Goal: Information Seeking & Learning: Learn about a topic

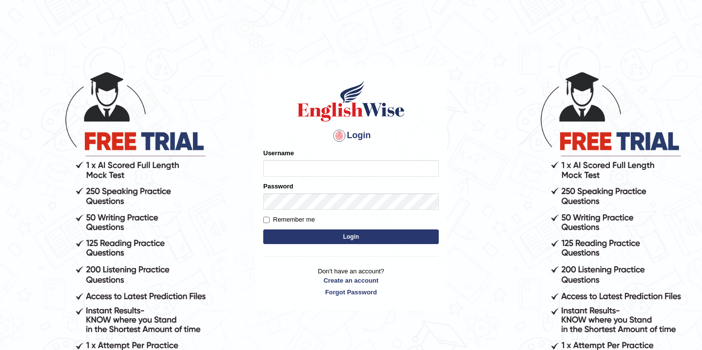
type input "Babsterro"
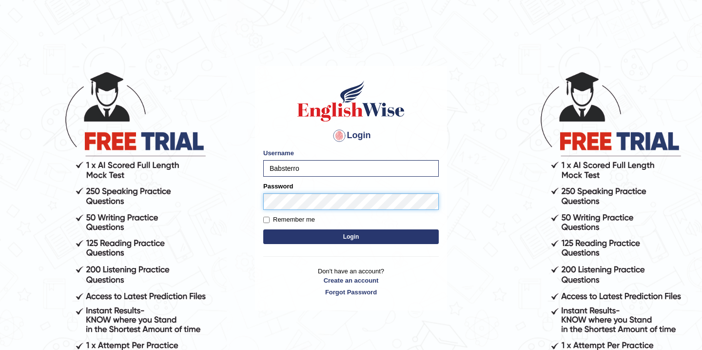
scroll to position [3, 0]
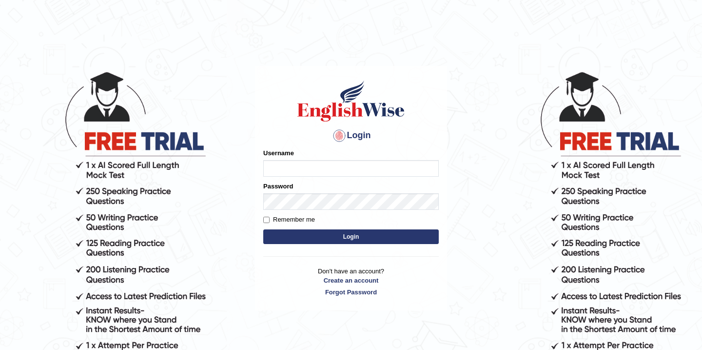
scroll to position [3, 0]
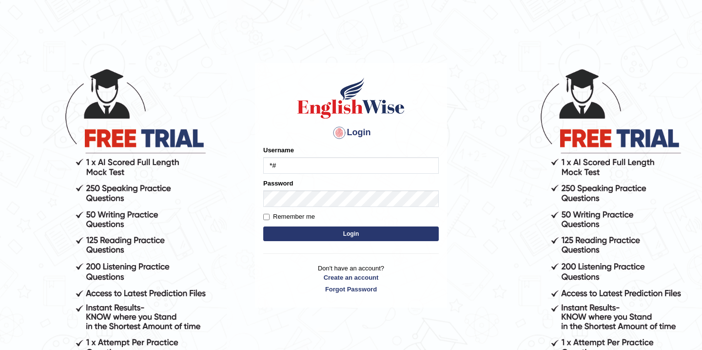
type input "*"
type input "Babsterro"
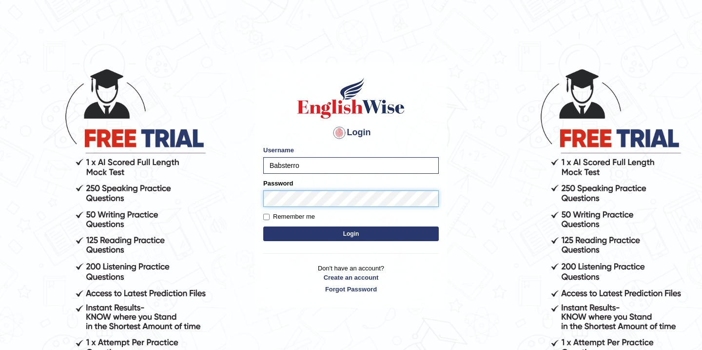
click at [263, 226] on button "Login" at bounding box center [351, 233] width 176 height 15
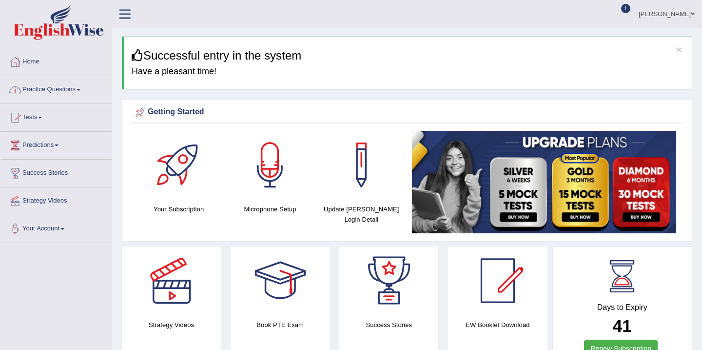
click at [57, 92] on link "Practice Questions" at bounding box center [55, 88] width 111 height 24
click at [56, 93] on link "Practice Questions" at bounding box center [55, 88] width 111 height 24
click at [56, 93] on link "Practice Questions" at bounding box center [54, 88] width 109 height 24
click at [56, 93] on link "Practice Questions" at bounding box center [55, 88] width 111 height 24
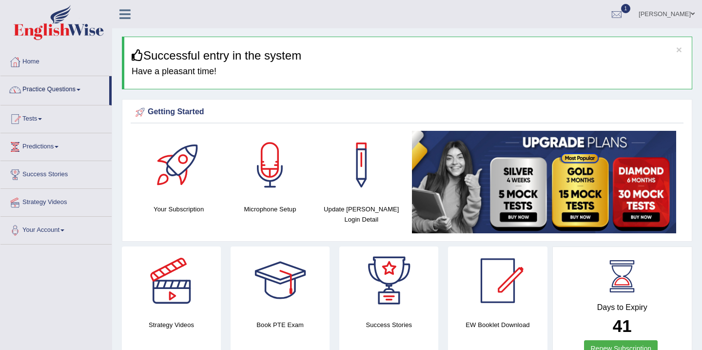
click at [56, 93] on link "Practice Questions" at bounding box center [54, 88] width 109 height 24
click at [56, 93] on link "Practice Questions" at bounding box center [55, 88] width 111 height 24
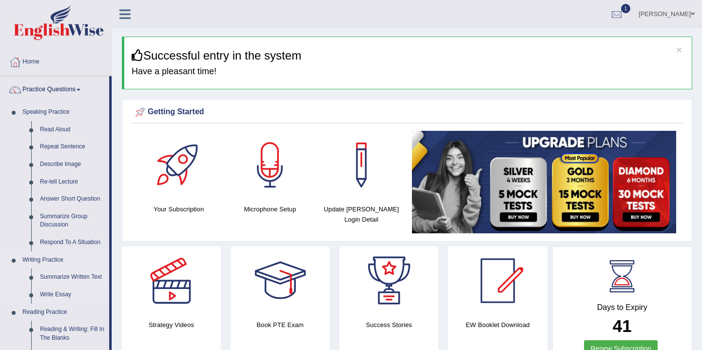
click at [59, 274] on link "Summarize Written Text" at bounding box center [73, 277] width 74 height 18
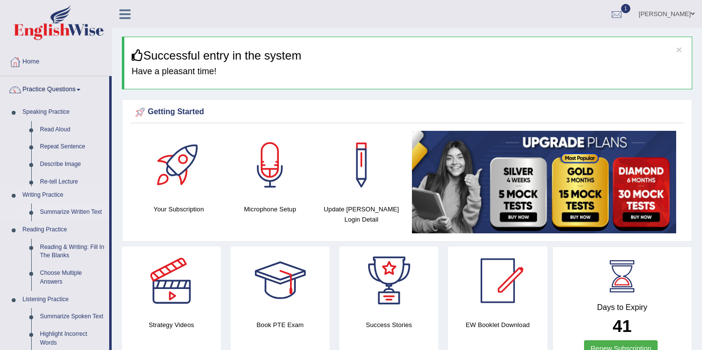
click at [59, 274] on ul "Home Practice Questions Speaking Practice Read Aloud Repeat Sentence Describe I…" at bounding box center [55, 277] width 111 height 458
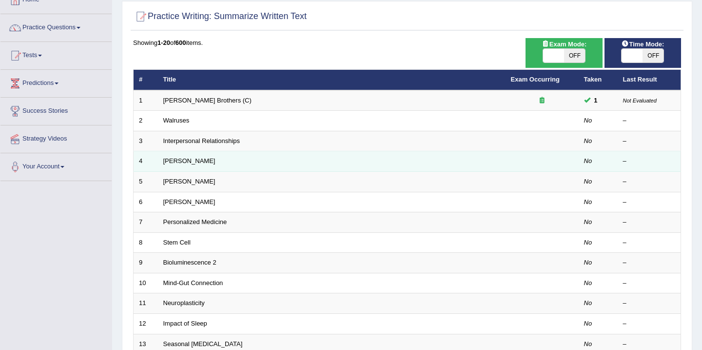
scroll to position [56, 0]
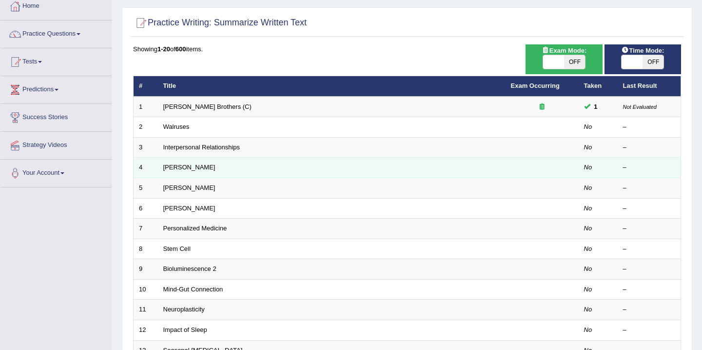
click at [275, 198] on td "Elizabeth Blackwell" at bounding box center [332, 208] width 348 height 20
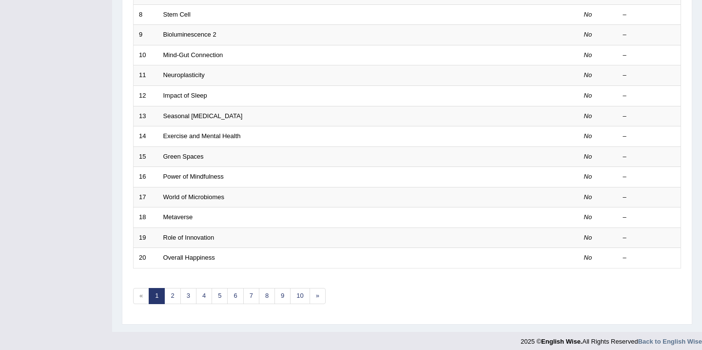
scroll to position [270, 0]
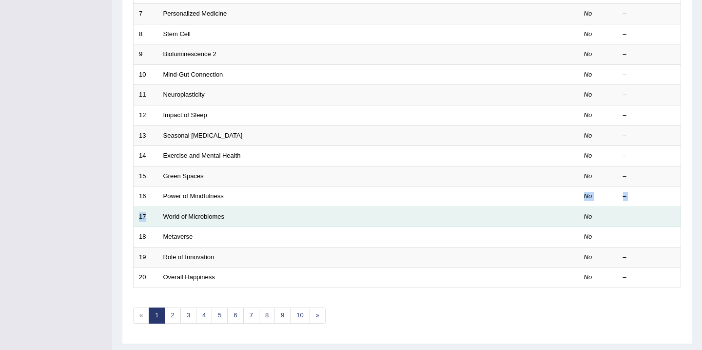
drag, startPoint x: 301, startPoint y: 190, endPoint x: 288, endPoint y: 204, distance: 19.3
click at [288, 204] on tbody "1 Wright Brothers (C) 1 Not Evaluated 2 Walruses No – 3 Interpersonal Relations…" at bounding box center [408, 85] width 548 height 406
click at [289, 206] on td "World of Microbiomes" at bounding box center [332, 216] width 348 height 20
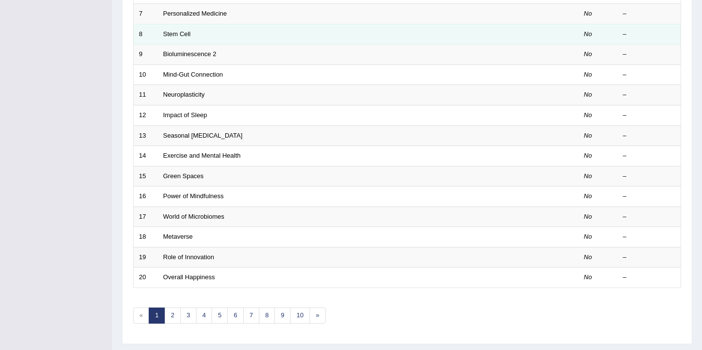
click at [195, 32] on td "Stem Cell" at bounding box center [332, 34] width 348 height 20
click at [195, 30] on td "Stem Cell" at bounding box center [332, 34] width 348 height 20
click at [174, 34] on link "Stem Cell" at bounding box center [176, 33] width 27 height 7
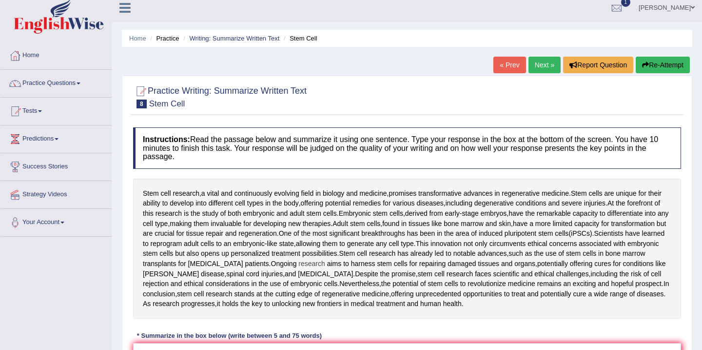
scroll to position [5, 0]
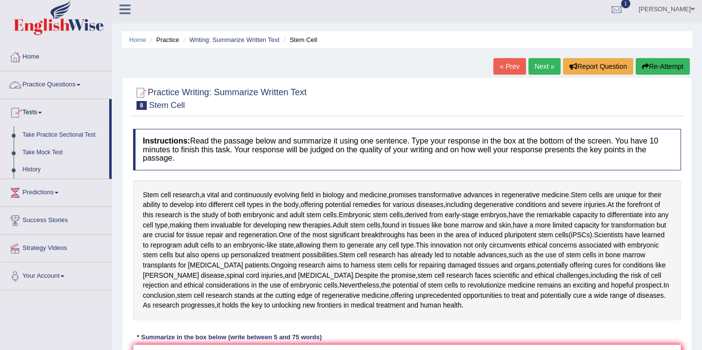
click at [44, 81] on link "Practice Questions" at bounding box center [55, 83] width 111 height 24
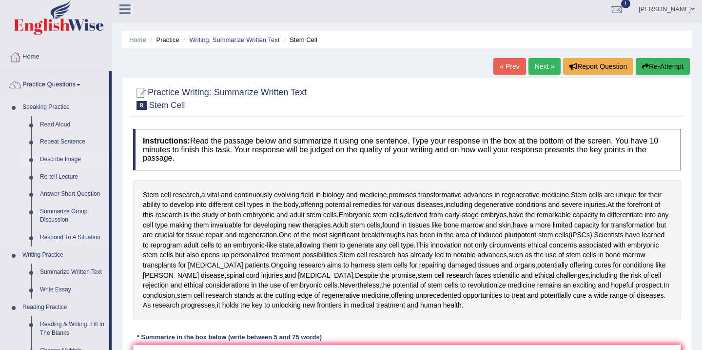
click at [70, 159] on link "Describe Image" at bounding box center [73, 160] width 74 height 18
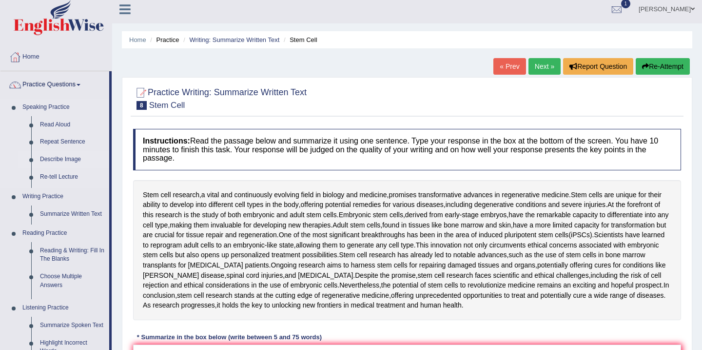
click at [70, 159] on link "Describe Image" at bounding box center [73, 160] width 74 height 18
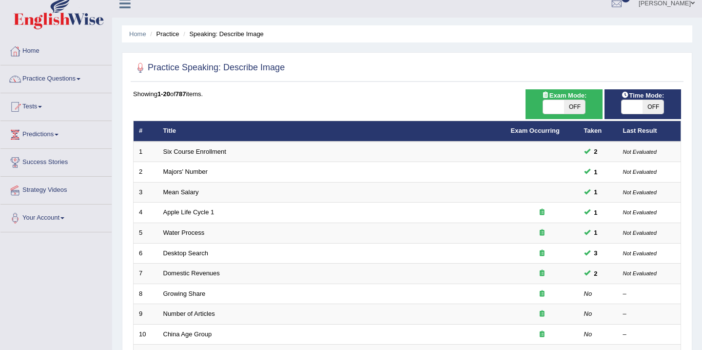
scroll to position [17, 0]
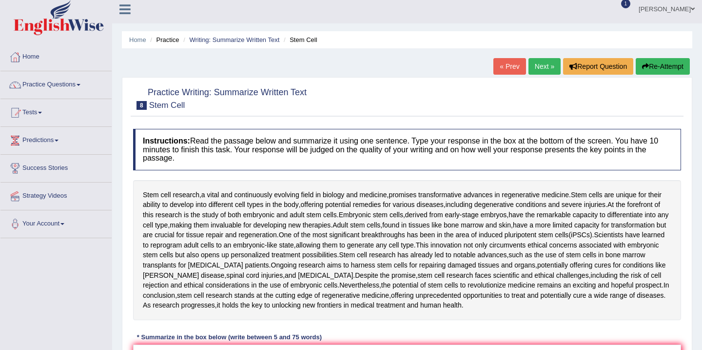
scroll to position [5, 0]
